Goal: Task Accomplishment & Management: Manage account settings

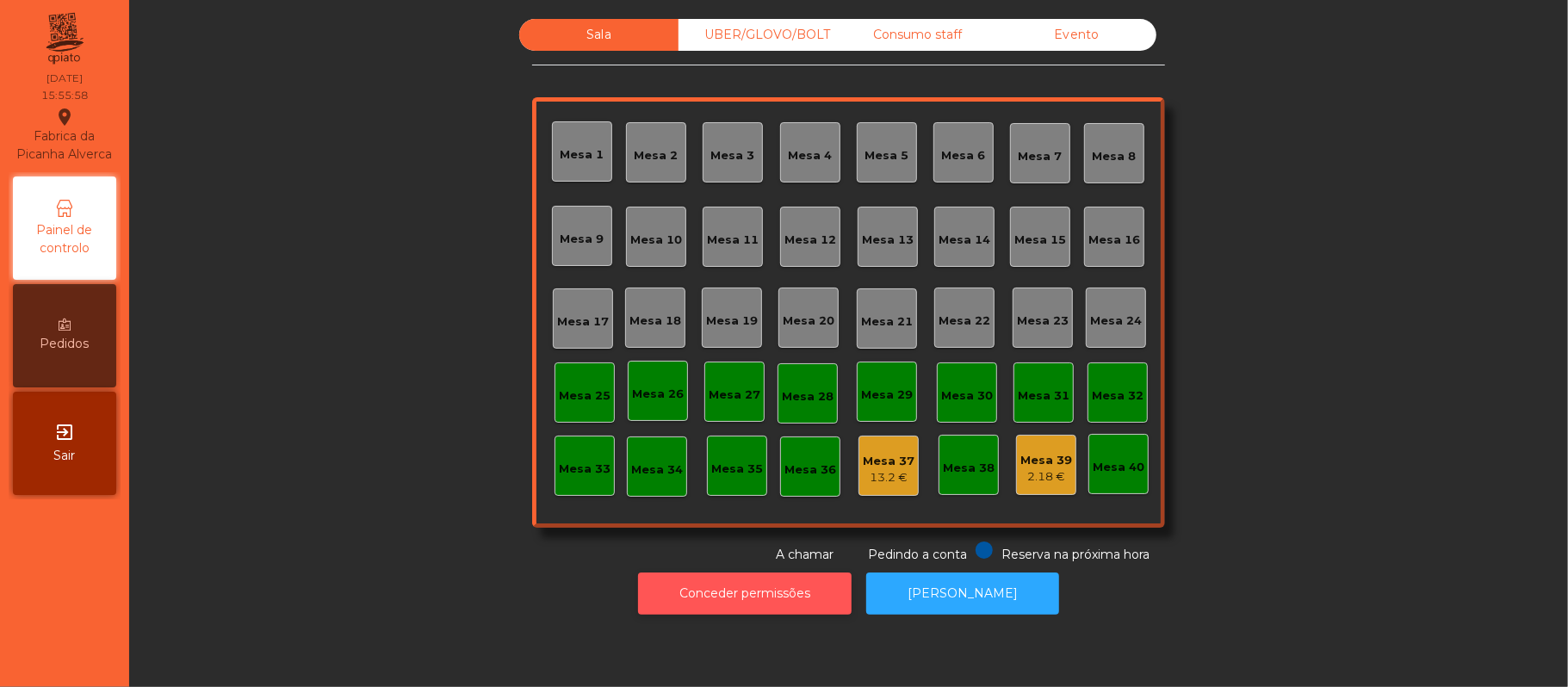
click at [789, 592] on button "Conceder permissões" at bounding box center [744, 593] width 214 height 42
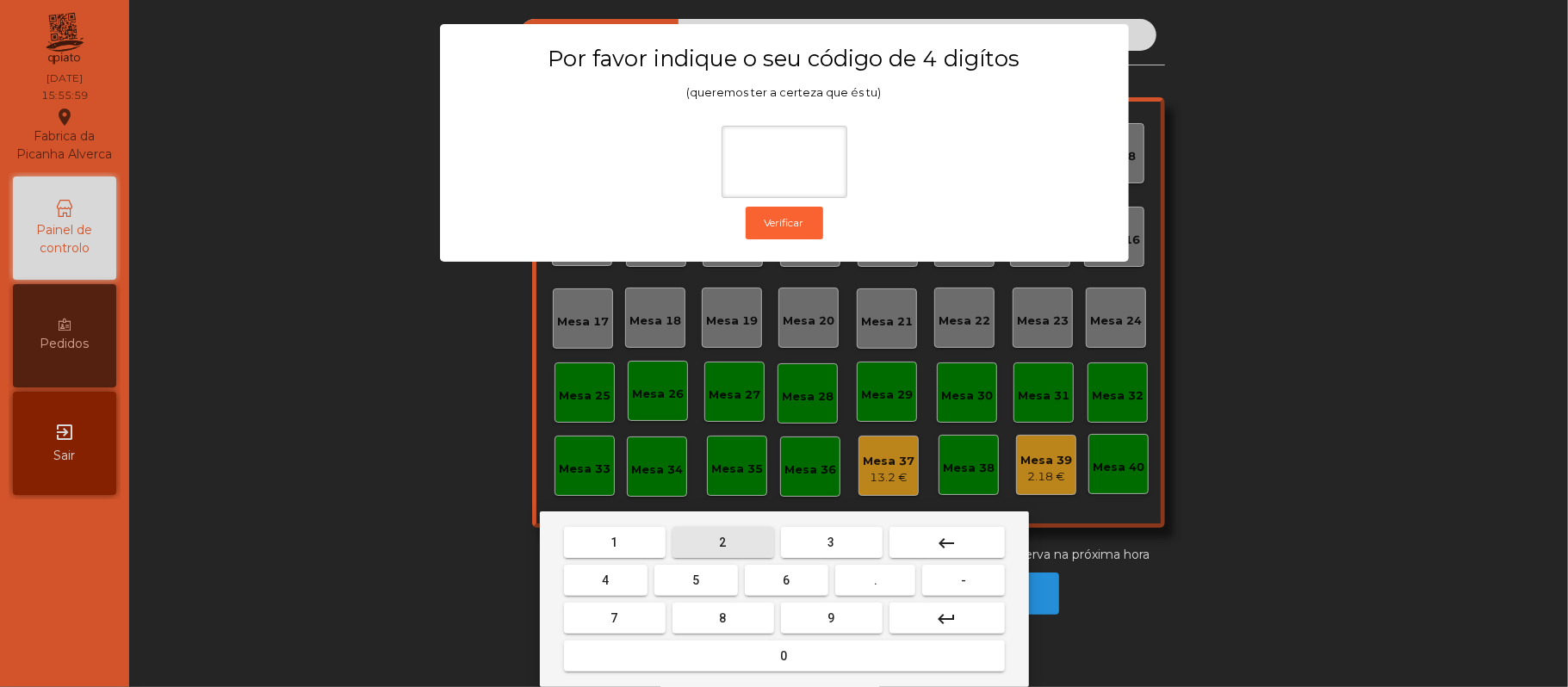
click at [738, 541] on button "2" at bounding box center [723, 542] width 102 height 31
click at [787, 587] on span "6" at bounding box center [786, 580] width 7 height 13
click at [627, 542] on button "1" at bounding box center [614, 542] width 102 height 31
click at [696, 581] on span "5" at bounding box center [695, 580] width 7 height 13
type input "****"
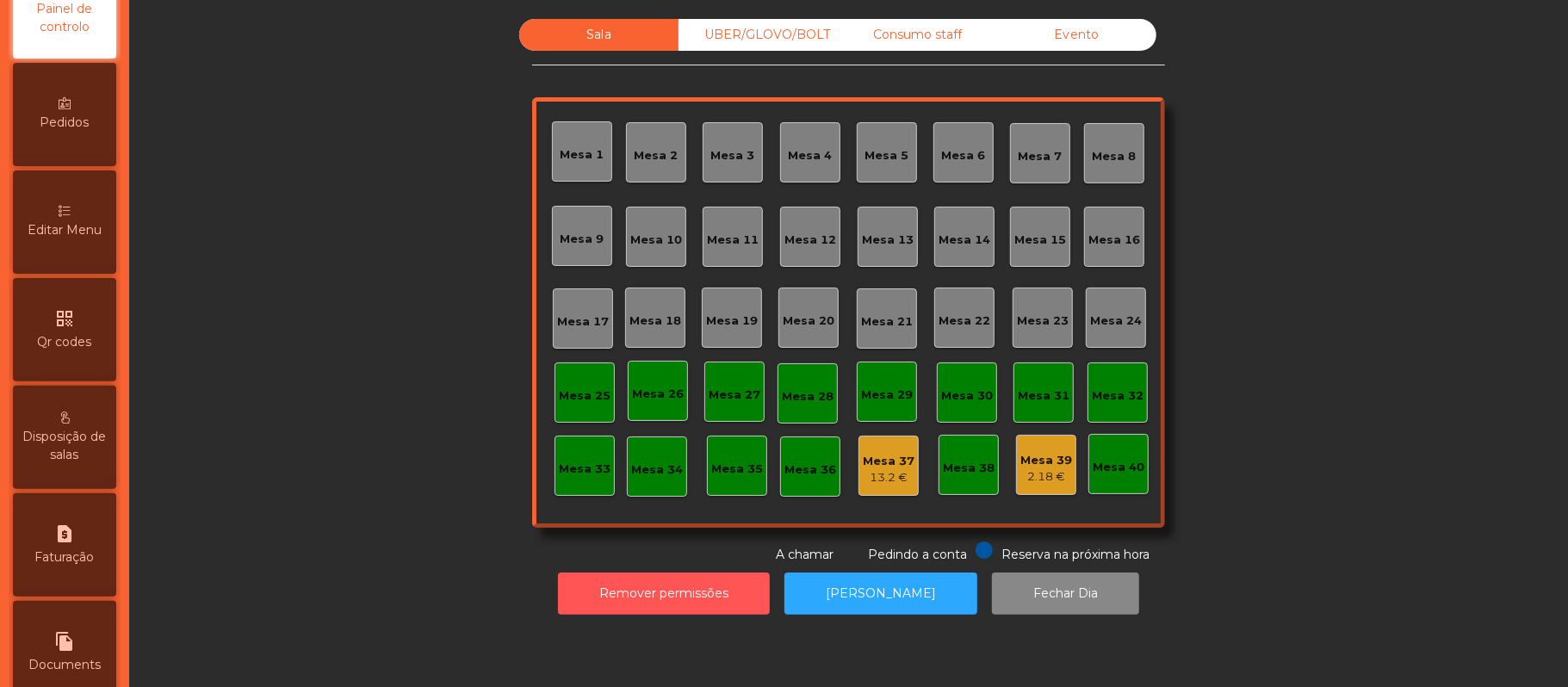
scroll to position [338, 0]
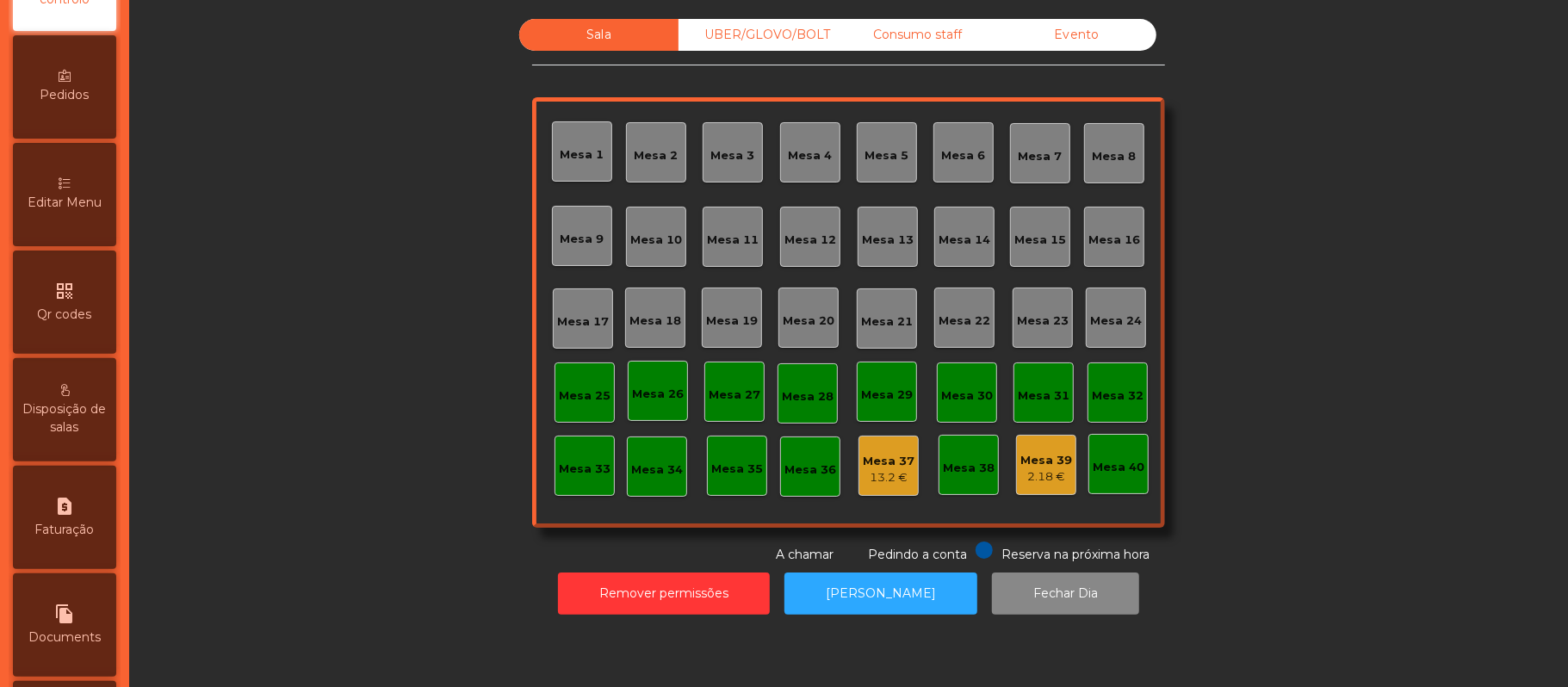
click at [85, 211] on span "Editar Menu" at bounding box center [65, 202] width 74 height 18
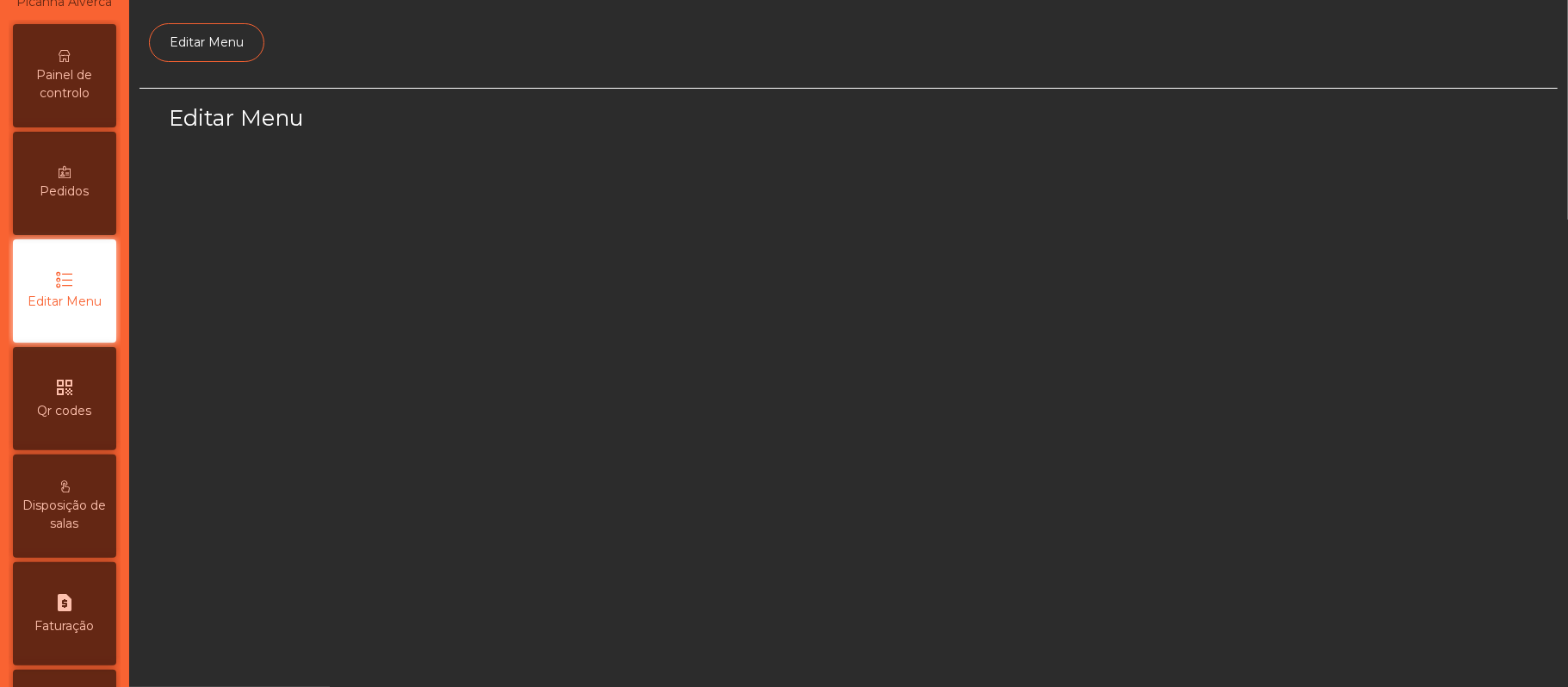
scroll to position [118, 0]
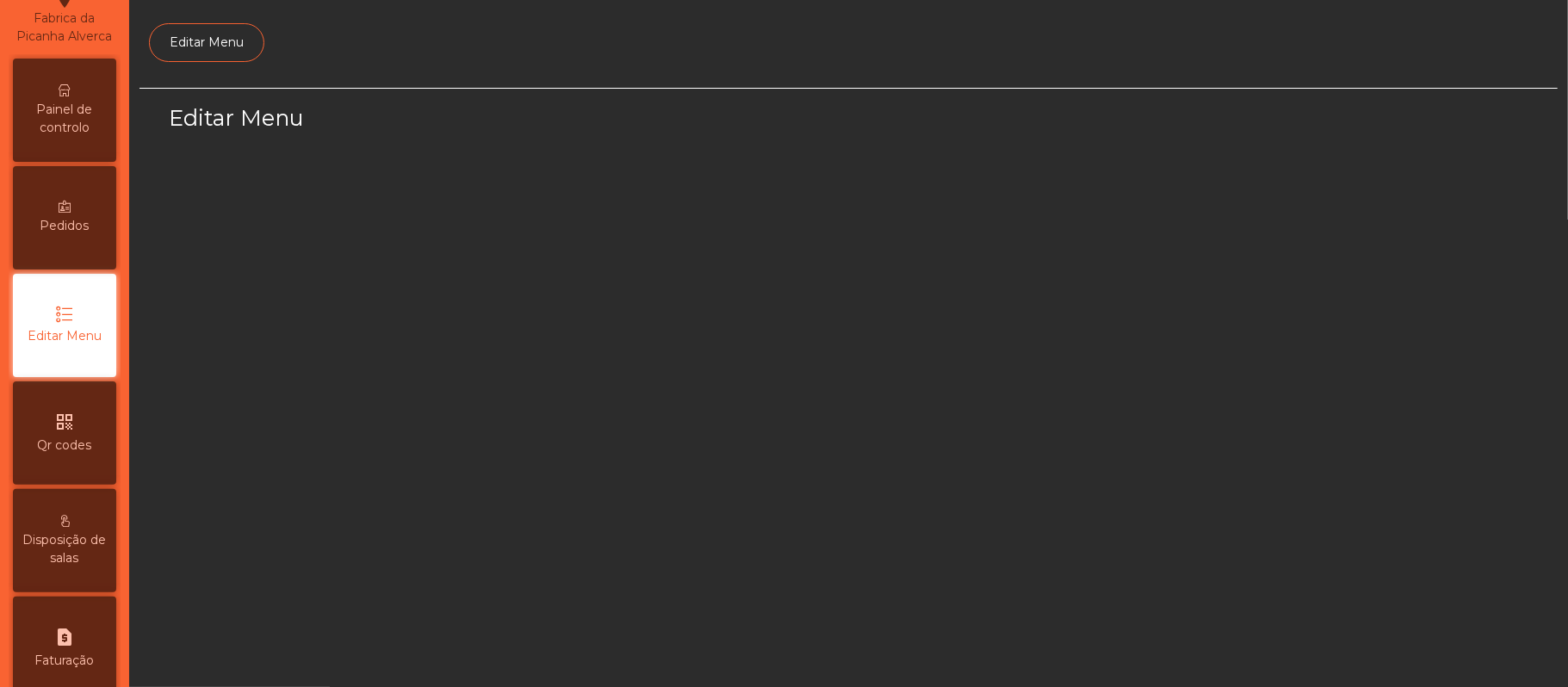
select select "*"
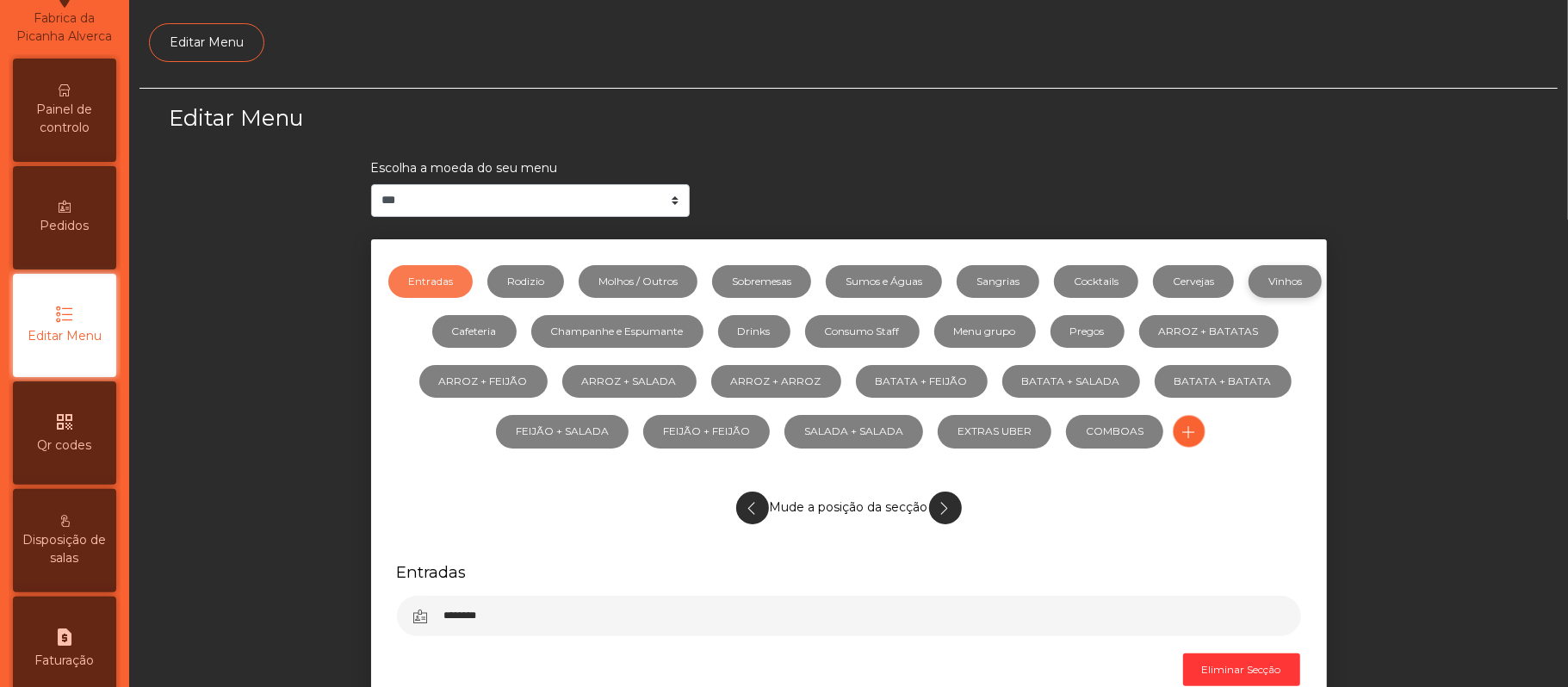
click at [1249, 297] on link "Vinhos" at bounding box center [1285, 281] width 73 height 32
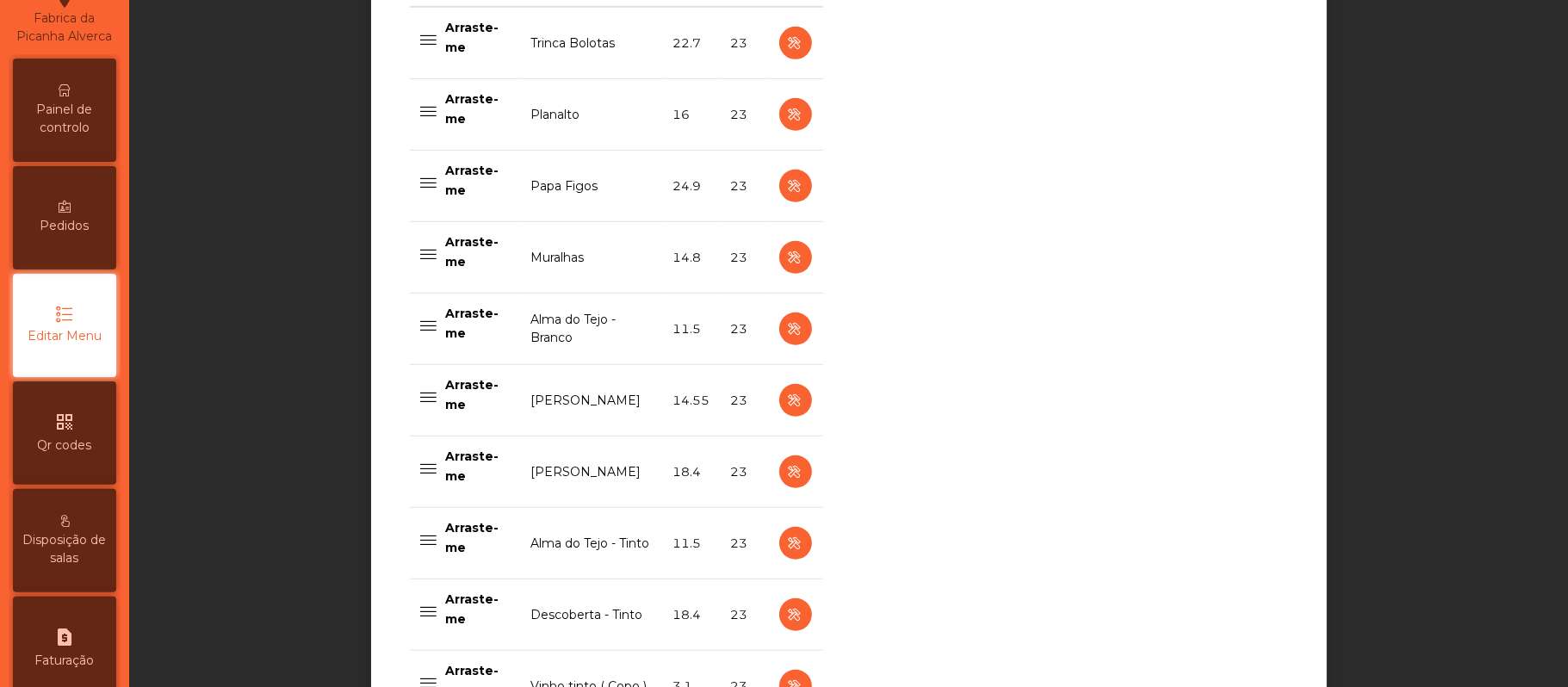
scroll to position [763, 0]
click at [785, 190] on icon "button" at bounding box center [794, 188] width 20 height 22
select select "***"
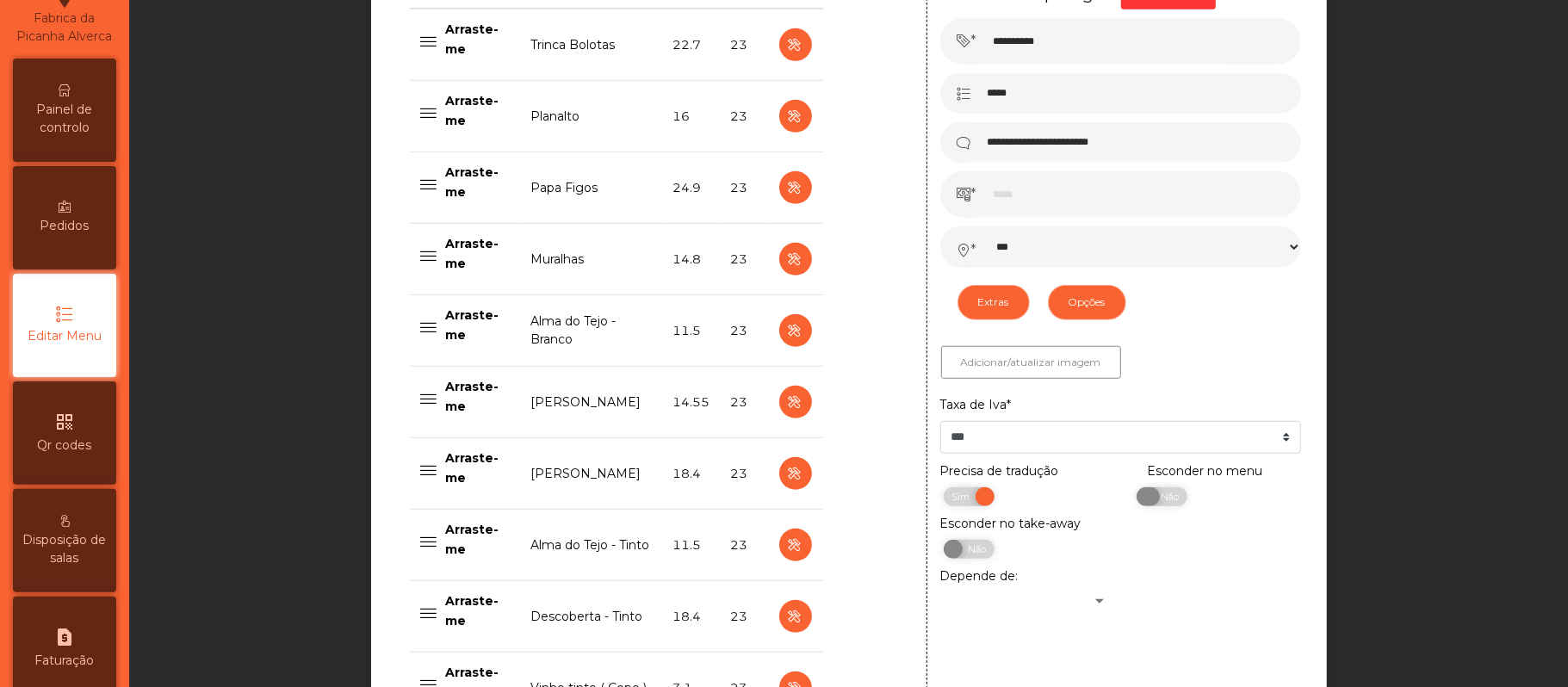
click at [1148, 500] on span "Não" at bounding box center [1167, 497] width 43 height 19
click at [1156, 496] on span "Sim" at bounding box center [1156, 497] width 43 height 19
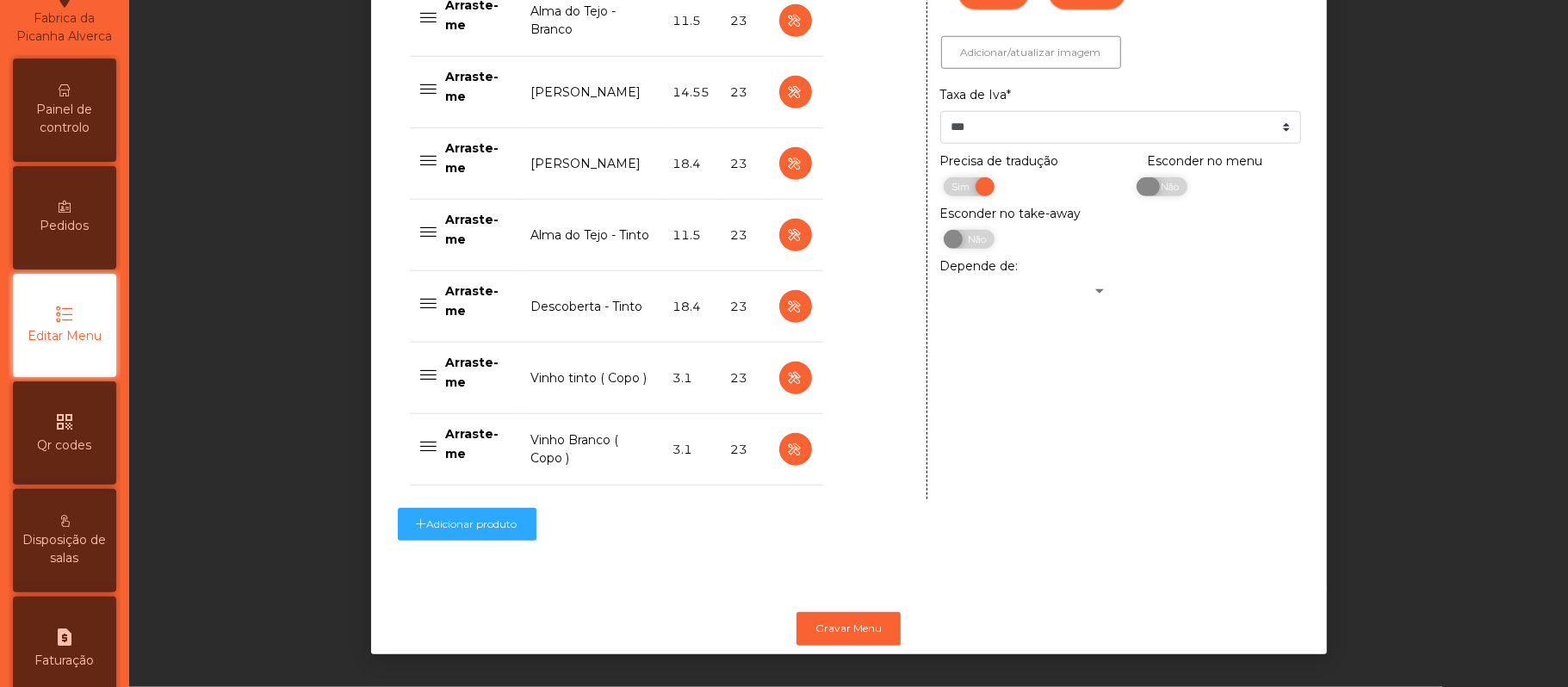
scroll to position [1095, 0]
click at [856, 612] on button "Gravar Menu" at bounding box center [849, 628] width 105 height 32
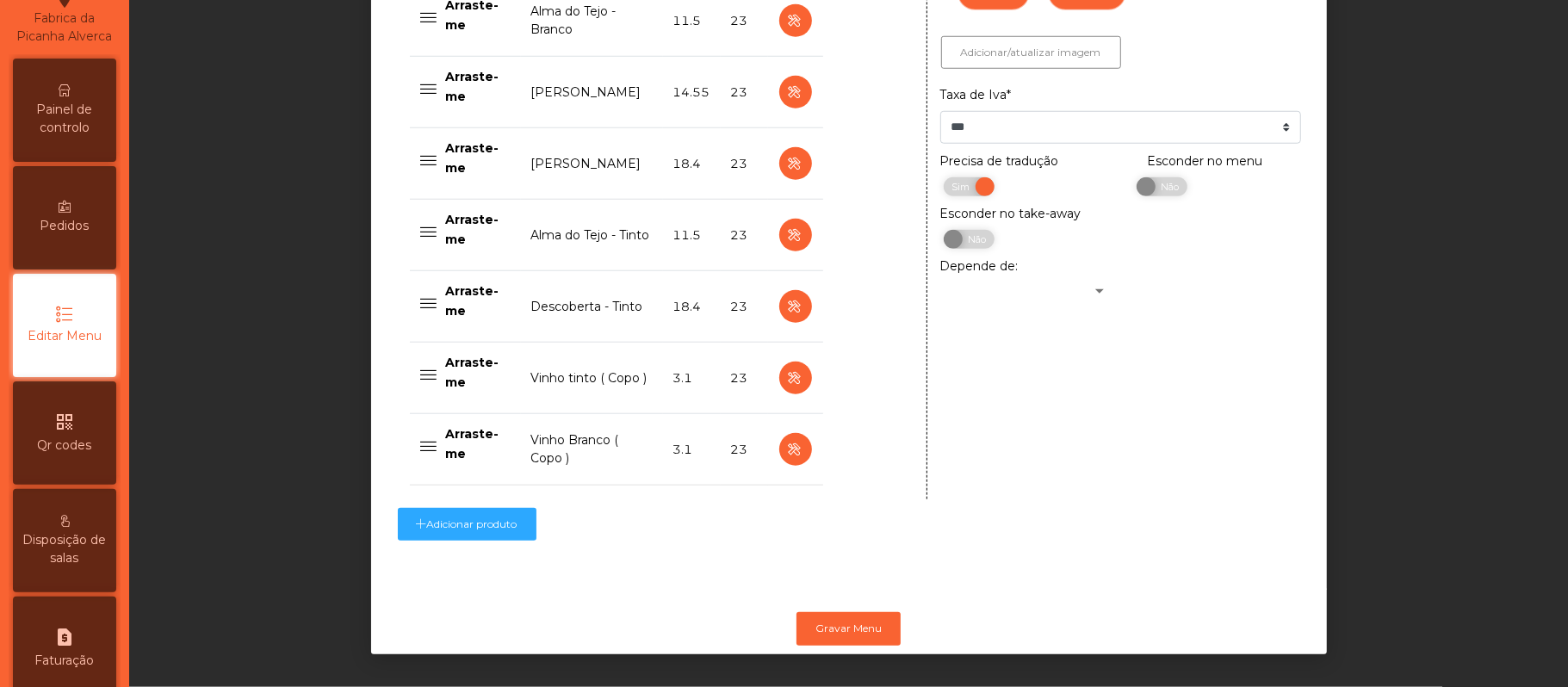
click at [63, 115] on div "Painel de controlo" at bounding box center [65, 110] width 104 height 104
